Goal: Find specific page/section: Find specific page/section

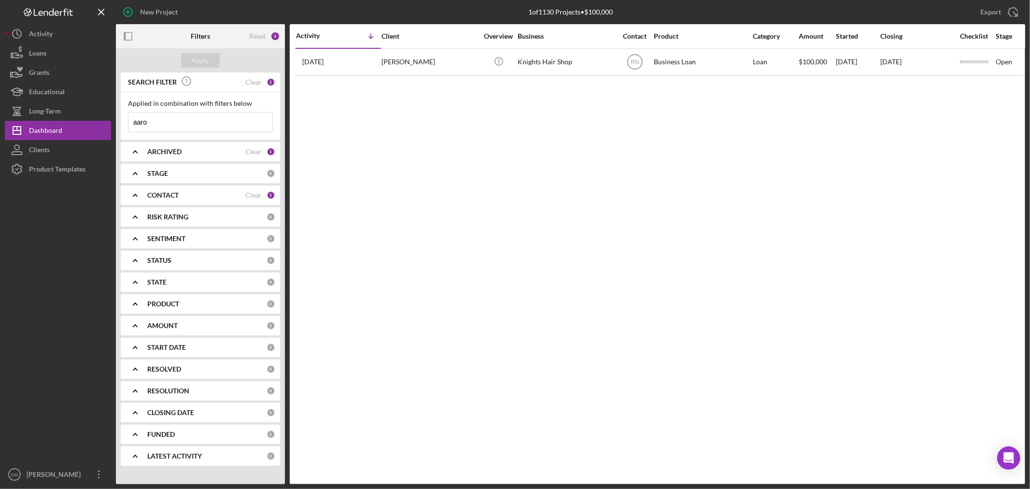
drag, startPoint x: 158, startPoint y: 126, endPoint x: 136, endPoint y: 127, distance: 22.7
click at [136, 127] on input "aaro" at bounding box center [200, 121] width 144 height 19
type input "a"
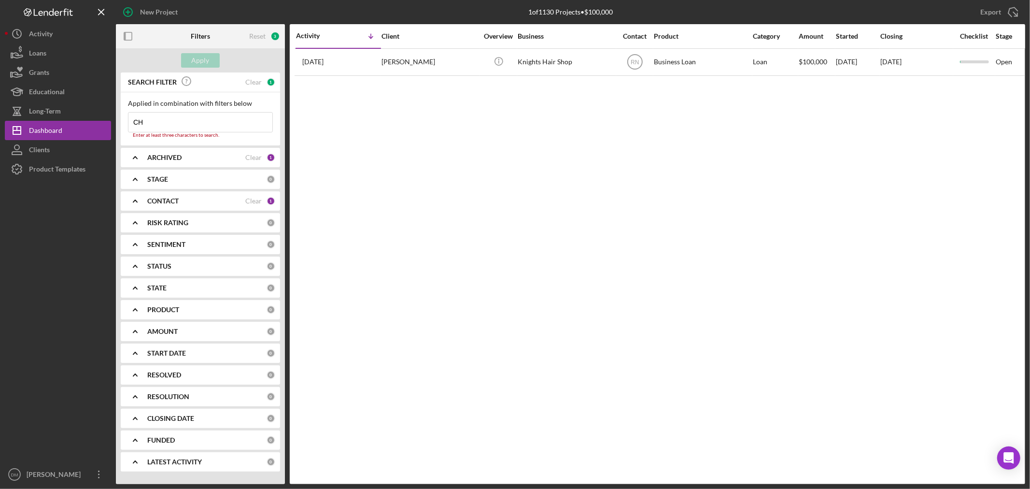
type input "C"
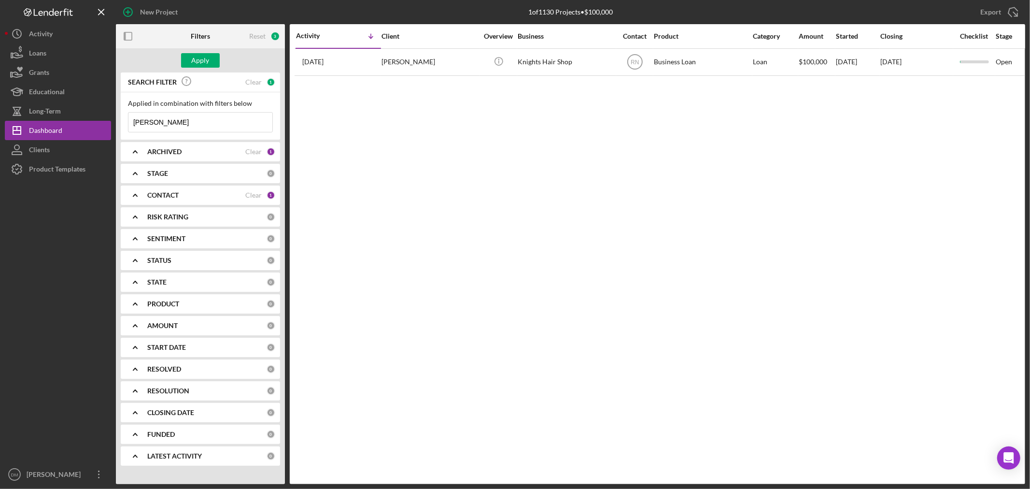
type input "[PERSON_NAME]"
click at [133, 192] on icon "Icon/Expander" at bounding box center [135, 195] width 24 height 24
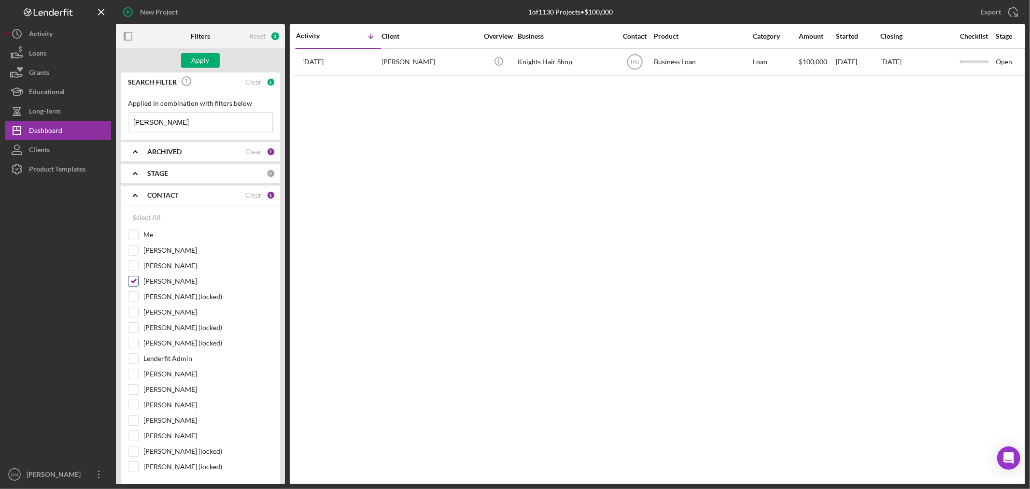
click at [129, 278] on input "[PERSON_NAME]" at bounding box center [133, 281] width 10 height 10
checkbox input "false"
click at [207, 61] on div "Apply" at bounding box center [201, 60] width 18 height 14
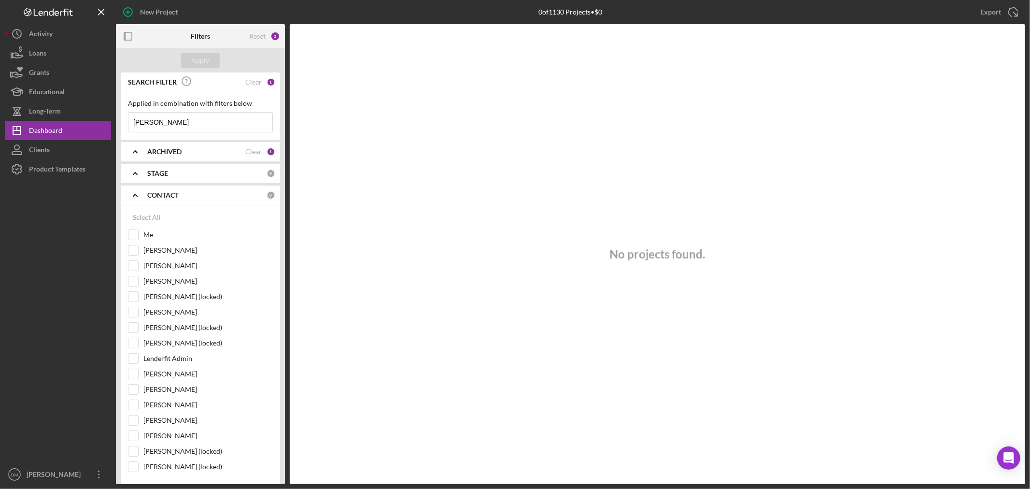
click at [213, 118] on input "[PERSON_NAME]" at bounding box center [200, 121] width 144 height 19
click at [187, 149] on div "ARCHIVED" at bounding box center [196, 152] width 98 height 8
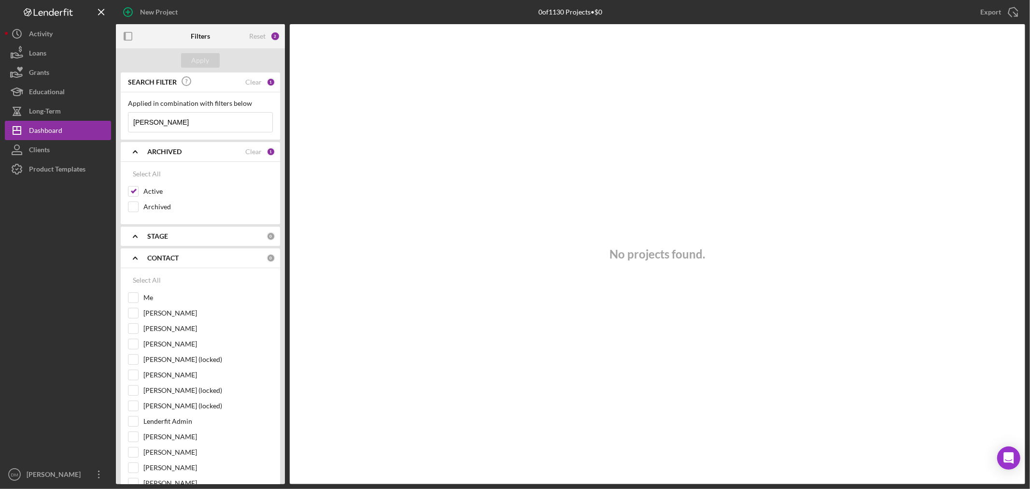
click at [187, 149] on div "ARCHIVED" at bounding box center [196, 152] width 98 height 8
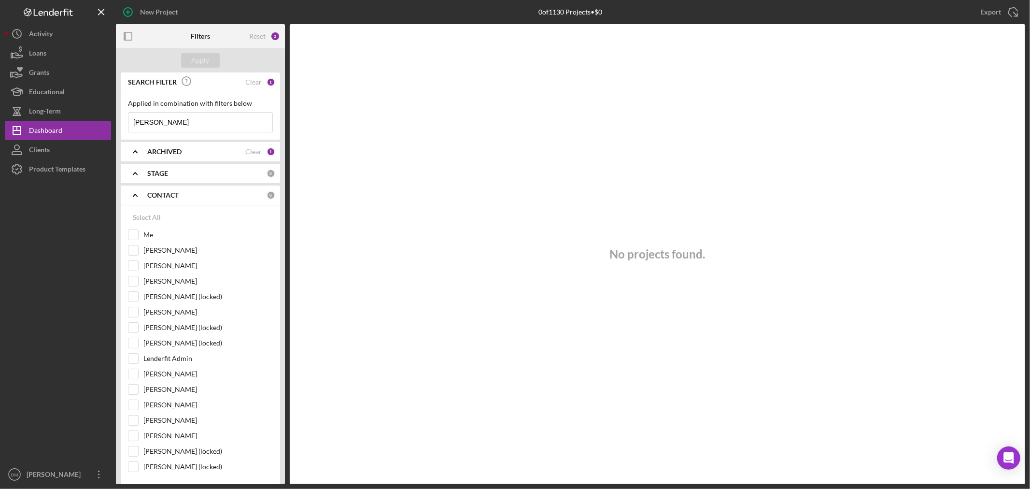
click at [213, 122] on input "[PERSON_NAME]" at bounding box center [200, 121] width 144 height 19
click at [213, 121] on input "[PERSON_NAME]" at bounding box center [200, 121] width 144 height 19
type input "C"
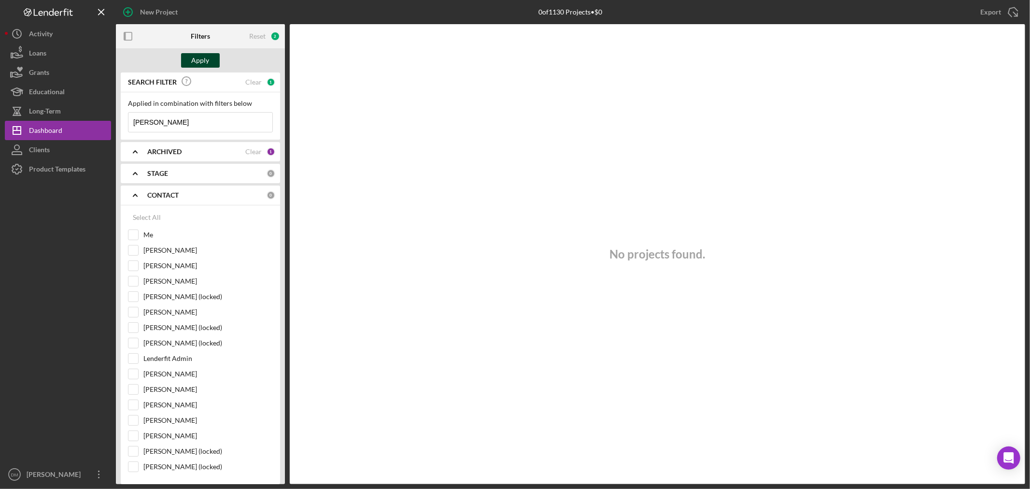
click at [210, 58] on button "Apply" at bounding box center [200, 60] width 39 height 14
drag, startPoint x: 137, startPoint y: 119, endPoint x: 120, endPoint y: 119, distance: 17.4
click at [134, 119] on input "[PERSON_NAME]" at bounding box center [200, 121] width 144 height 19
click at [205, 60] on div "Apply" at bounding box center [201, 60] width 18 height 14
click at [135, 150] on icon "Icon/Expander" at bounding box center [135, 152] width 24 height 24
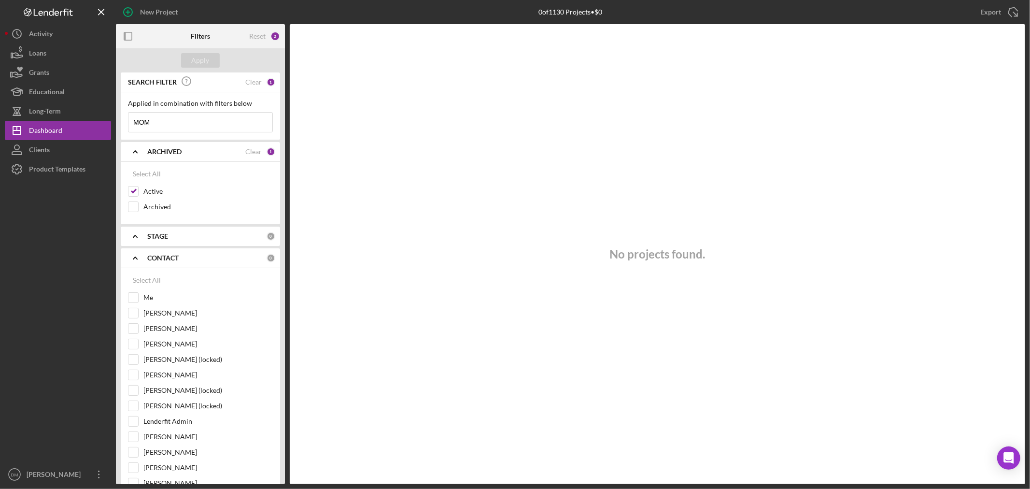
click at [135, 150] on icon "Icon/Expander" at bounding box center [135, 152] width 24 height 24
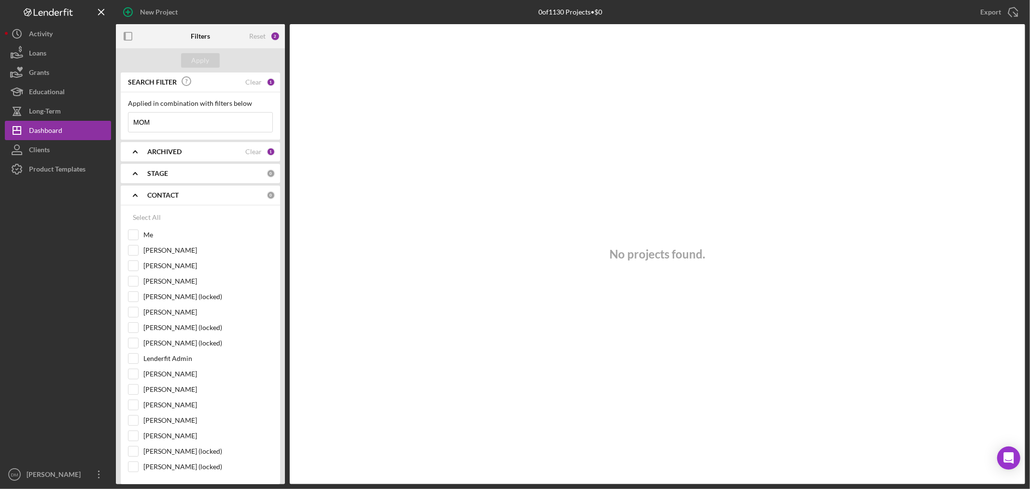
click at [178, 118] on input "MOM" at bounding box center [200, 121] width 144 height 19
type input "MOM'S"
click at [192, 58] on div "Apply" at bounding box center [201, 60] width 18 height 14
click at [175, 148] on b "ARCHIVED" at bounding box center [164, 152] width 34 height 8
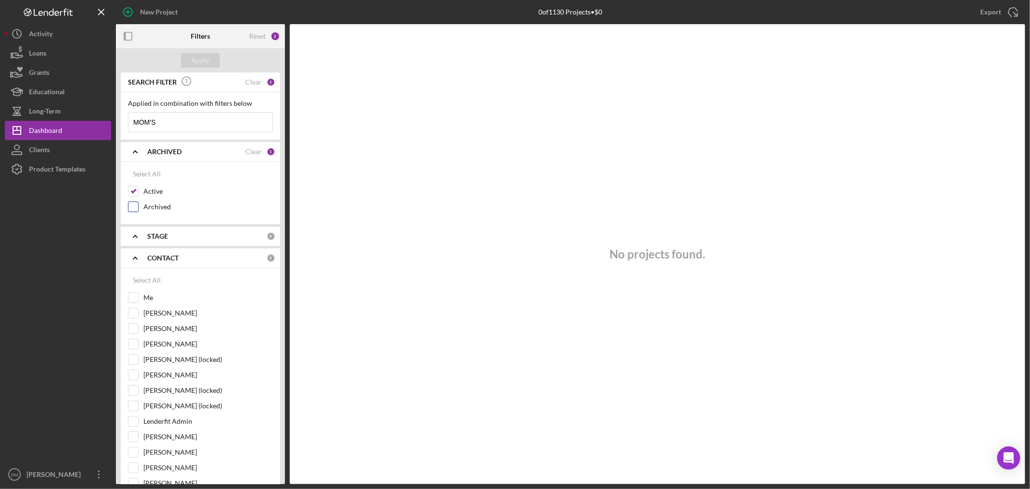
click at [138, 205] on input "Archived" at bounding box center [133, 207] width 10 height 10
checkbox input "true"
click at [201, 50] on div "Apply" at bounding box center [200, 60] width 169 height 24
click at [204, 59] on div "Apply" at bounding box center [201, 60] width 18 height 14
drag, startPoint x: 181, startPoint y: 123, endPoint x: 131, endPoint y: 121, distance: 49.8
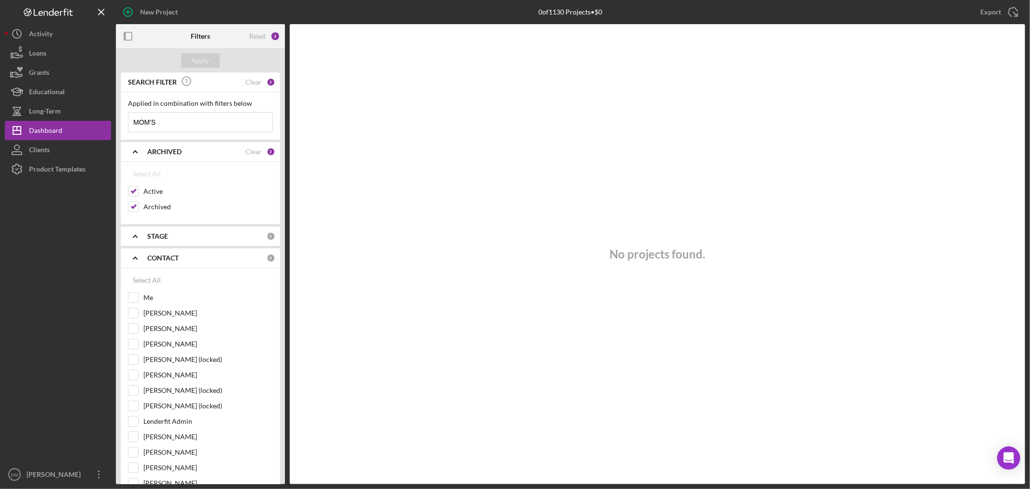
click at [131, 121] on input "MOM'S" at bounding box center [200, 121] width 144 height 19
click at [195, 115] on input "MOM'S" at bounding box center [200, 121] width 144 height 19
click at [194, 116] on input "MOM'S" at bounding box center [200, 121] width 144 height 19
type input "C"
type input "[PERSON_NAME]"
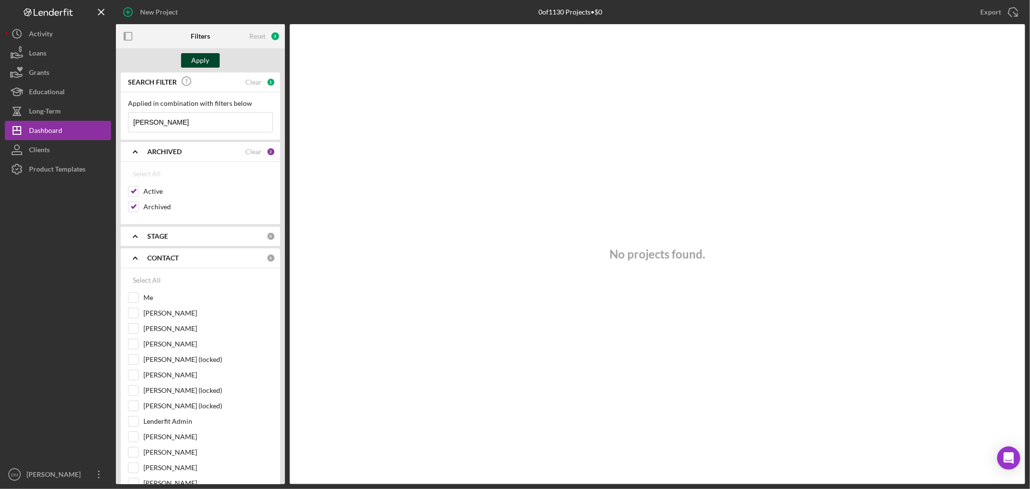
click at [196, 55] on div "Apply" at bounding box center [201, 60] width 18 height 14
click at [102, 9] on icon "Icon/Menu Close" at bounding box center [102, 12] width 22 height 22
